Goal: Information Seeking & Learning: Learn about a topic

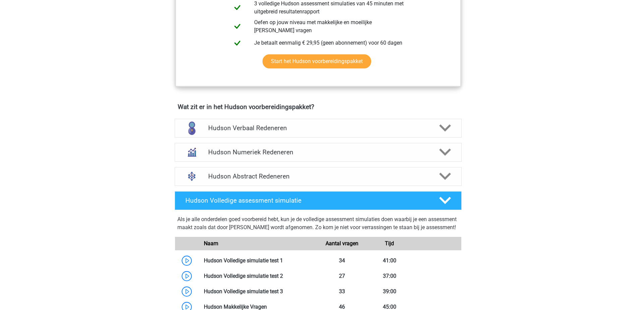
scroll to position [335, 0]
click at [444, 154] on polygon at bounding box center [445, 151] width 12 height 7
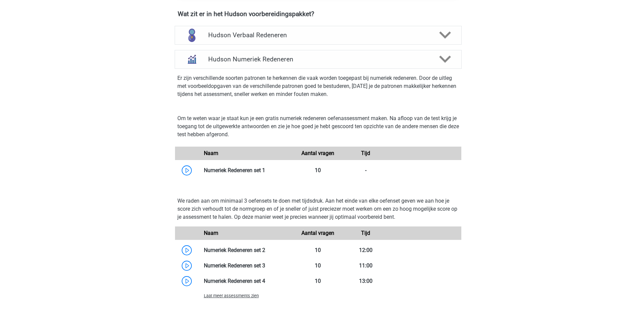
scroll to position [469, 0]
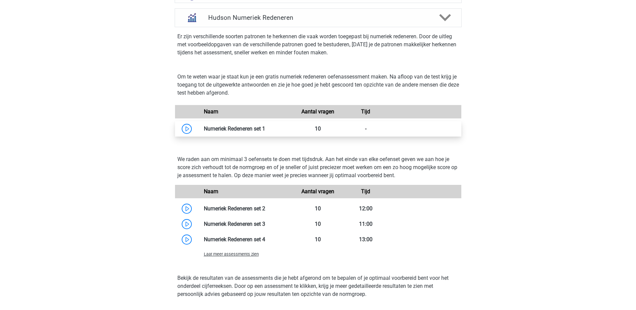
click at [265, 127] on link at bounding box center [265, 128] width 0 height 6
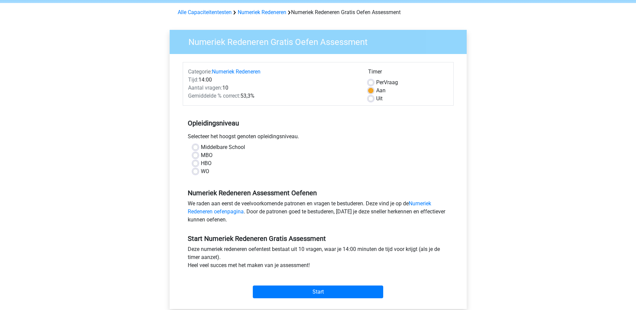
scroll to position [134, 0]
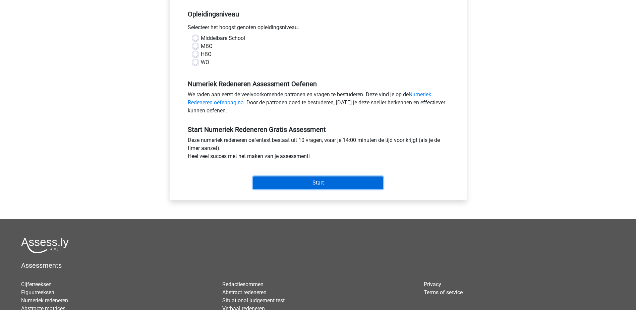
click at [361, 183] on input "Start" at bounding box center [318, 182] width 130 height 13
click at [276, 57] on div "HBO" at bounding box center [318, 54] width 251 height 8
click at [201, 38] on label "Middelbare School" at bounding box center [223, 38] width 44 height 8
click at [193, 38] on input "Middelbare School" at bounding box center [195, 37] width 5 height 7
radio input "true"
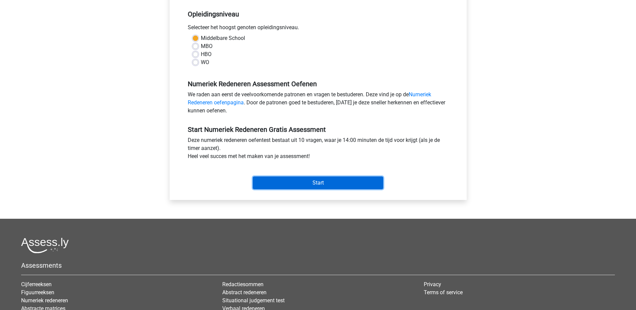
click at [315, 182] on input "Start" at bounding box center [318, 182] width 130 height 13
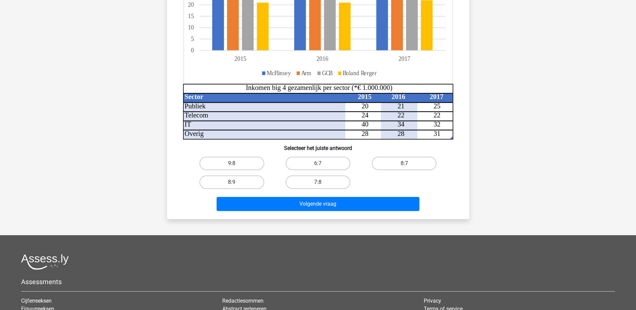
scroll to position [168, 0]
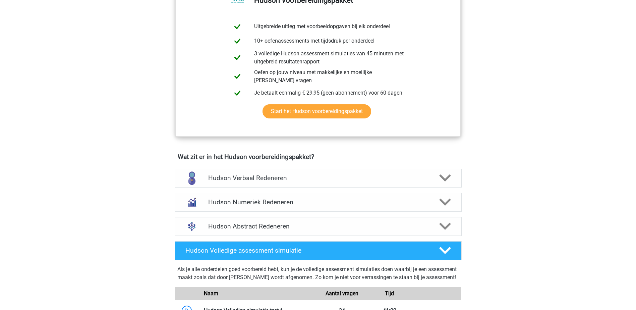
scroll to position [302, 0]
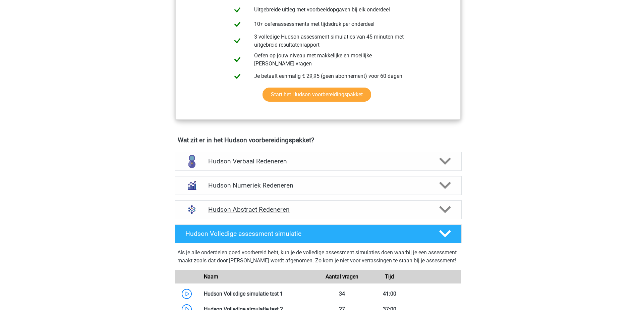
click at [448, 210] on polygon at bounding box center [445, 209] width 12 height 7
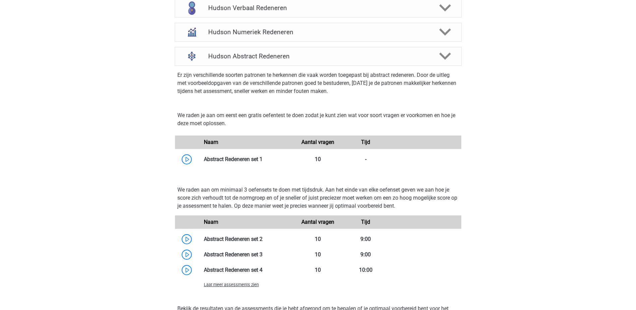
scroll to position [469, 0]
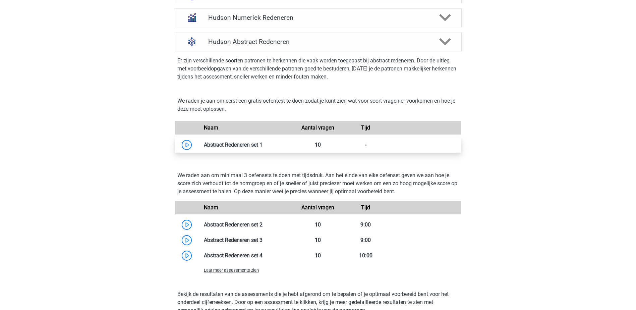
click at [263, 146] on link at bounding box center [263, 144] width 0 height 6
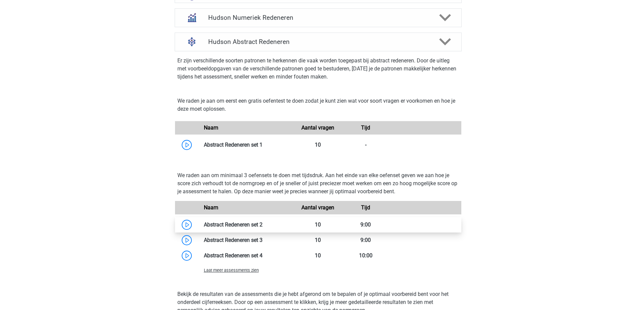
click at [263, 223] on link at bounding box center [263, 224] width 0 height 6
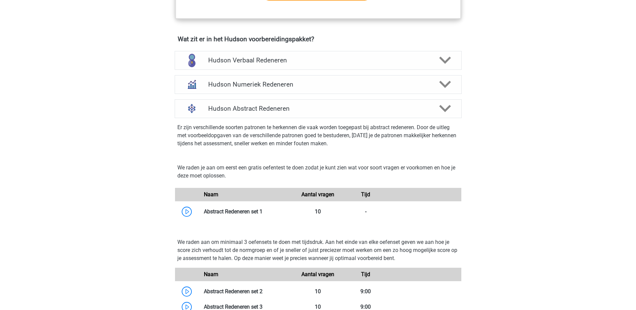
scroll to position [402, 0]
click at [444, 58] on icon at bounding box center [445, 61] width 12 height 12
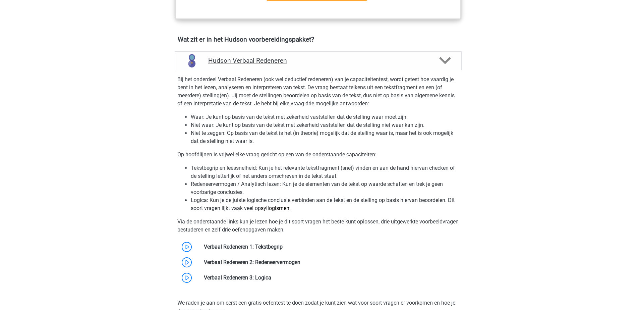
click at [444, 58] on icon at bounding box center [445, 61] width 12 height 12
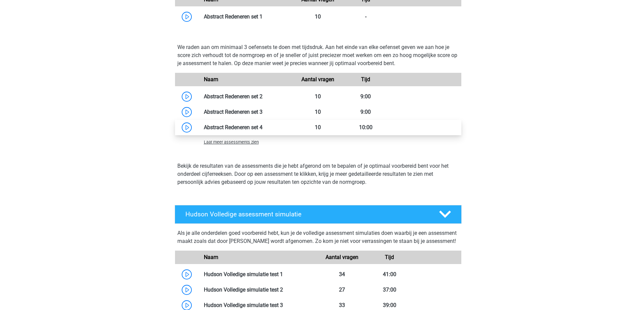
scroll to position [604, 0]
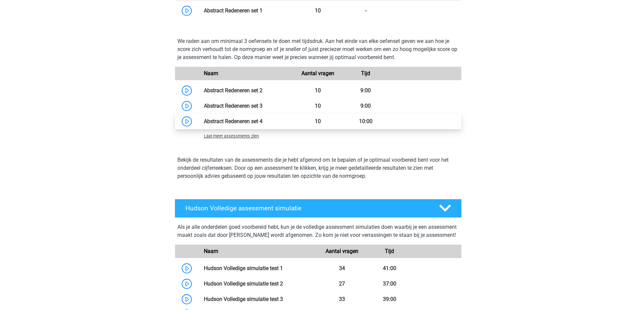
click at [263, 123] on link at bounding box center [263, 121] width 0 height 6
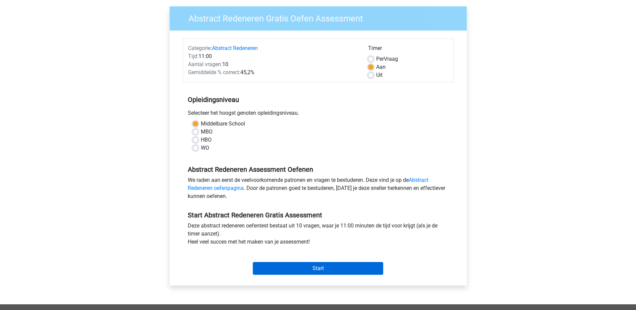
scroll to position [168, 0]
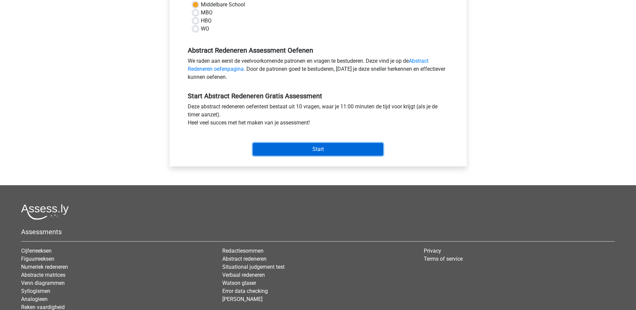
click at [326, 146] on input "Start" at bounding box center [318, 149] width 130 height 13
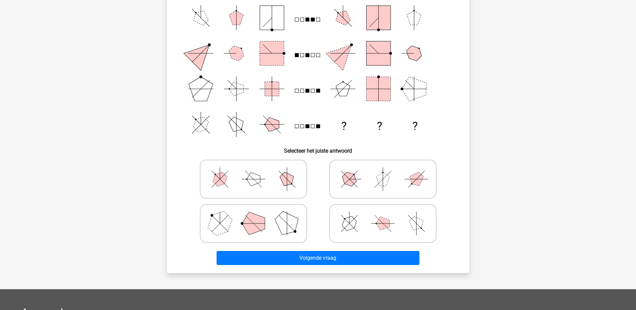
scroll to position [134, 0]
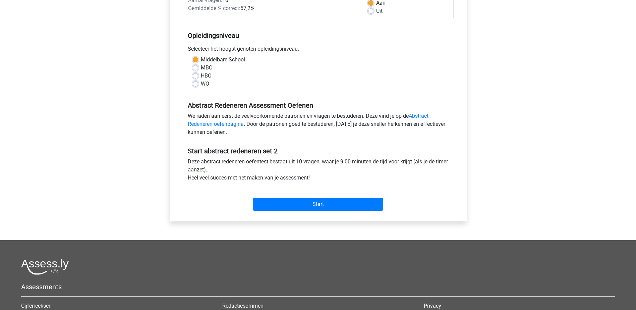
scroll to position [134, 0]
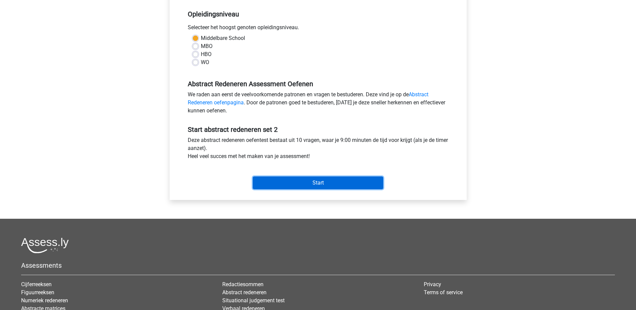
click at [286, 182] on input "Start" at bounding box center [318, 182] width 130 height 13
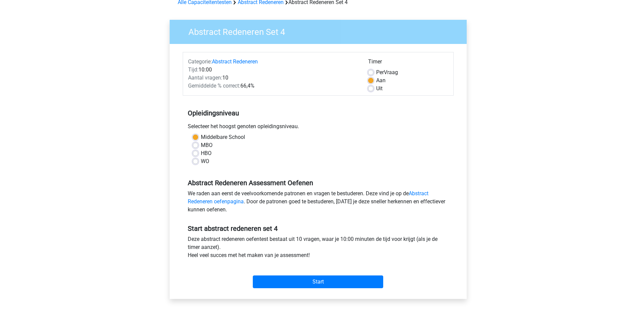
scroll to position [67, 0]
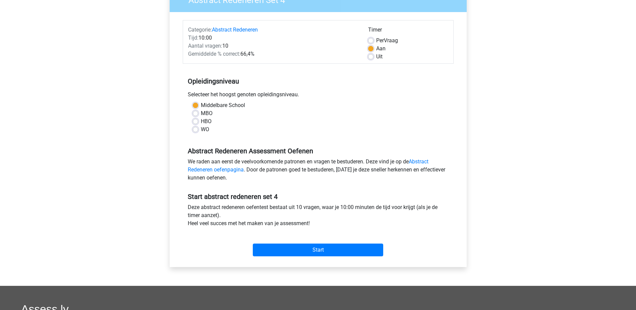
click at [299, 242] on div "Start" at bounding box center [318, 244] width 271 height 23
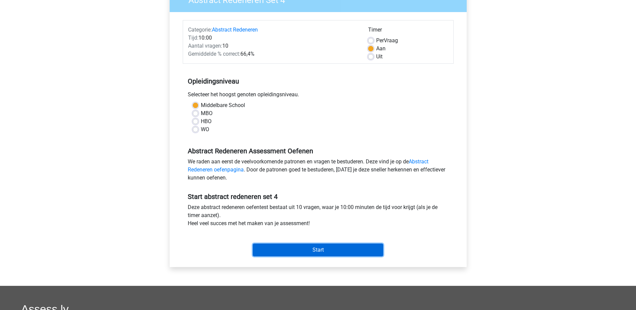
click at [299, 247] on input "Start" at bounding box center [318, 249] width 130 height 13
